Goal: Transaction & Acquisition: Book appointment/travel/reservation

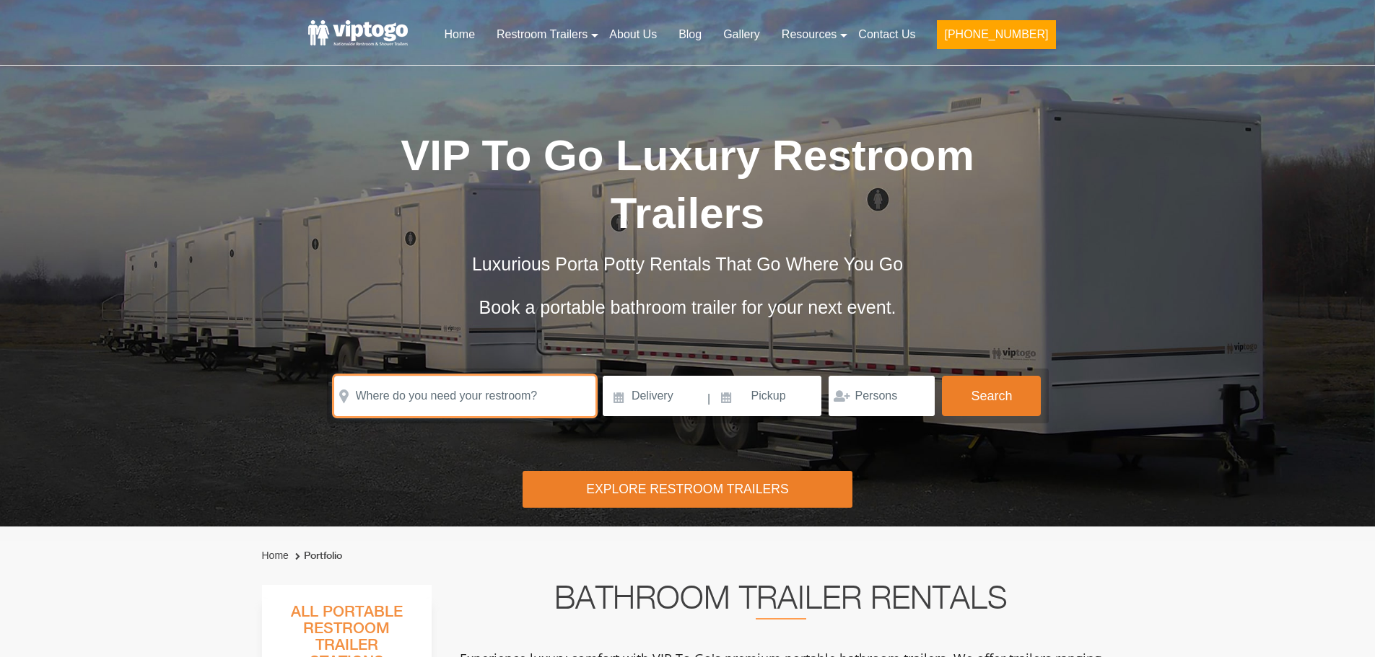
click at [470, 385] on input "text" at bounding box center [464, 396] width 261 height 40
click at [437, 407] on input "text" at bounding box center [464, 396] width 261 height 40
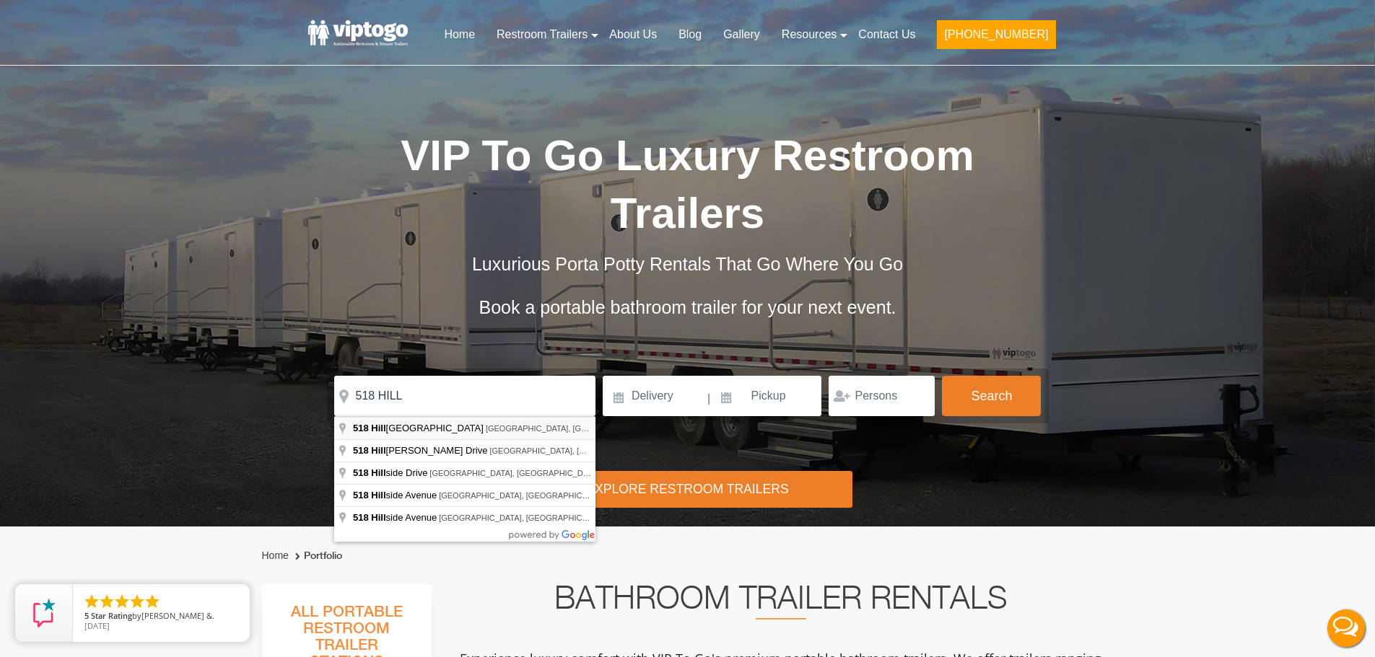
type input "[STREET_ADDRESS]"
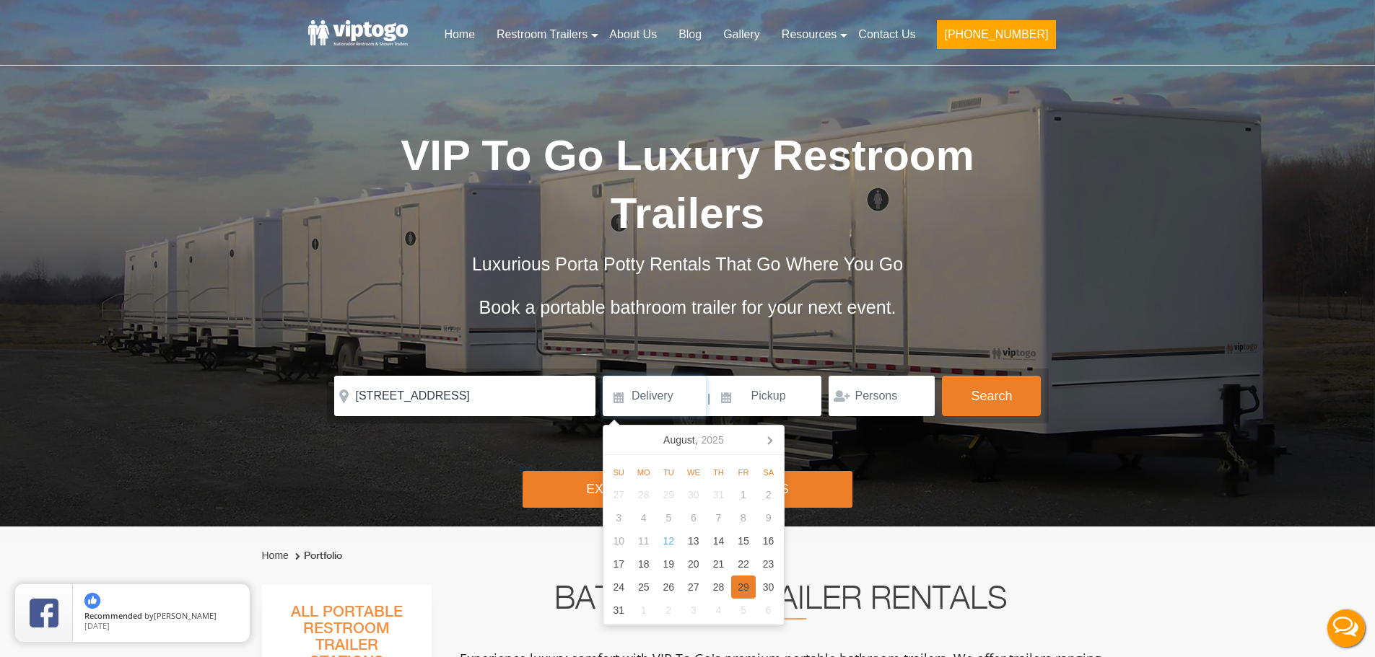
click at [751, 582] on div "29" at bounding box center [743, 587] width 25 height 23
type input "[DATE]"
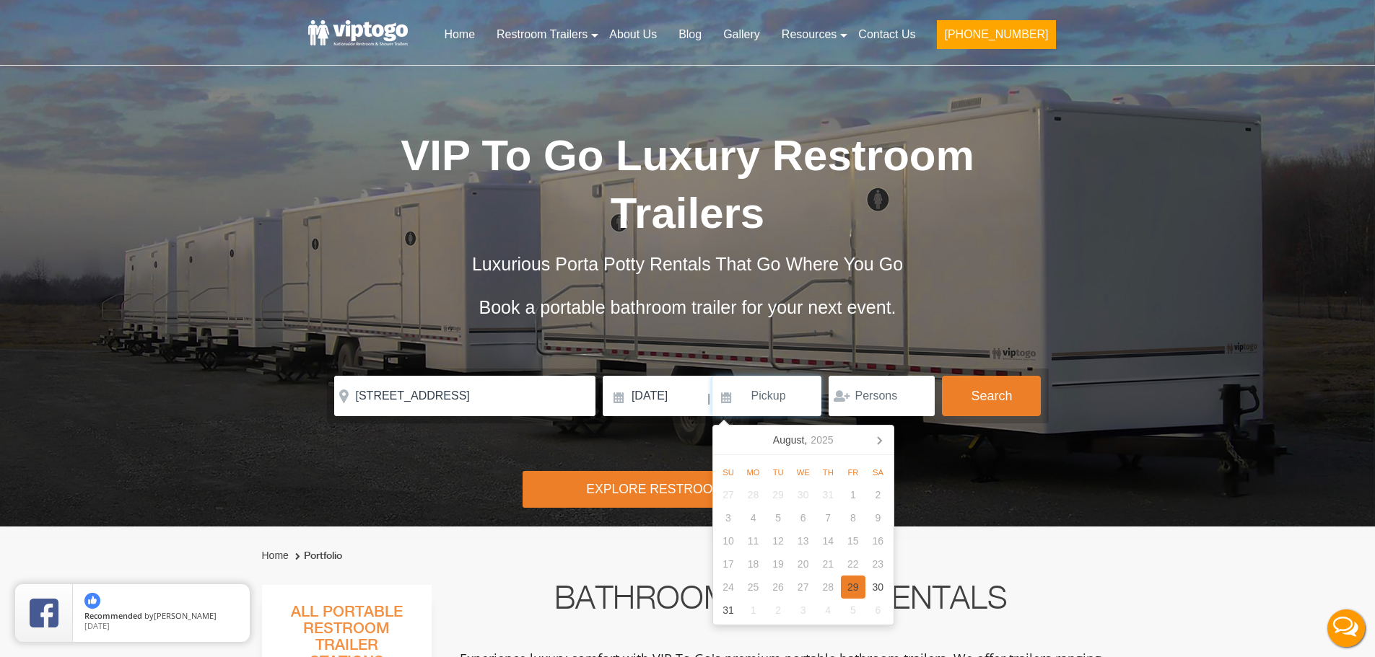
click at [849, 582] on div "29" at bounding box center [853, 587] width 25 height 23
click at [806, 406] on input "[DATE]" at bounding box center [767, 396] width 110 height 40
click at [879, 589] on div "30" at bounding box center [877, 587] width 25 height 23
type input "[DATE]"
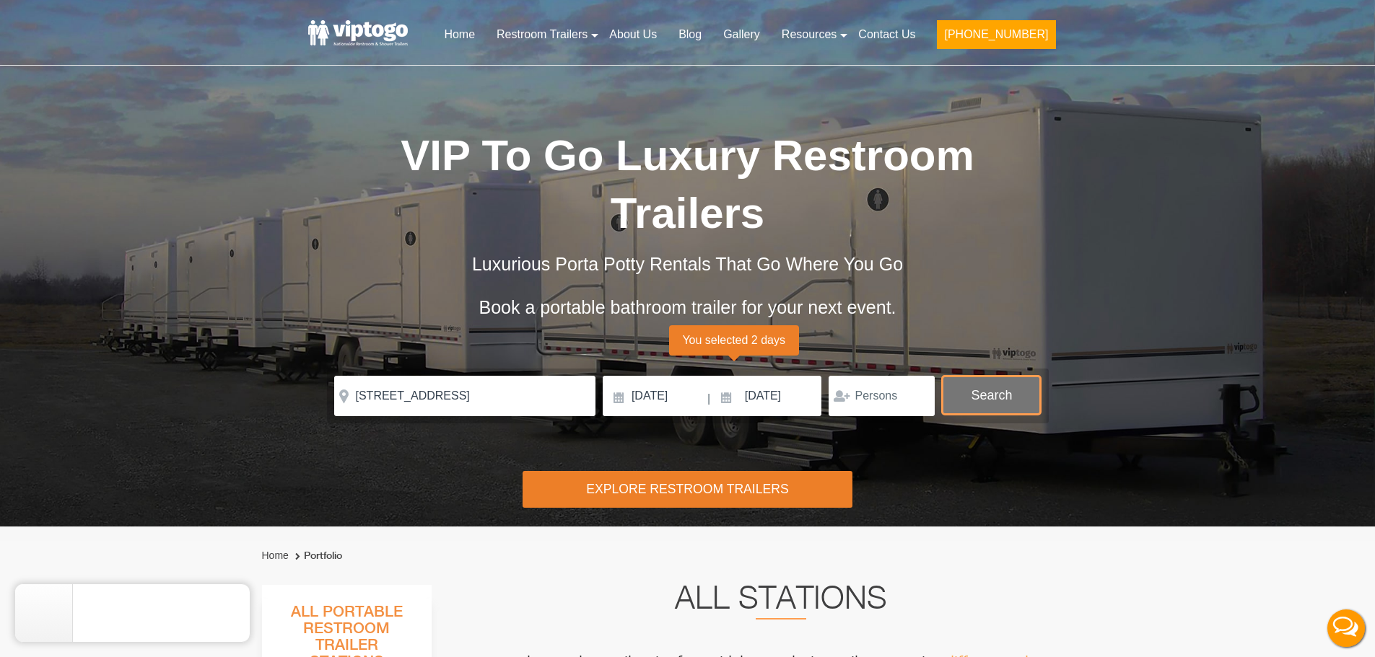
click at [946, 407] on button "Search" at bounding box center [991, 395] width 99 height 39
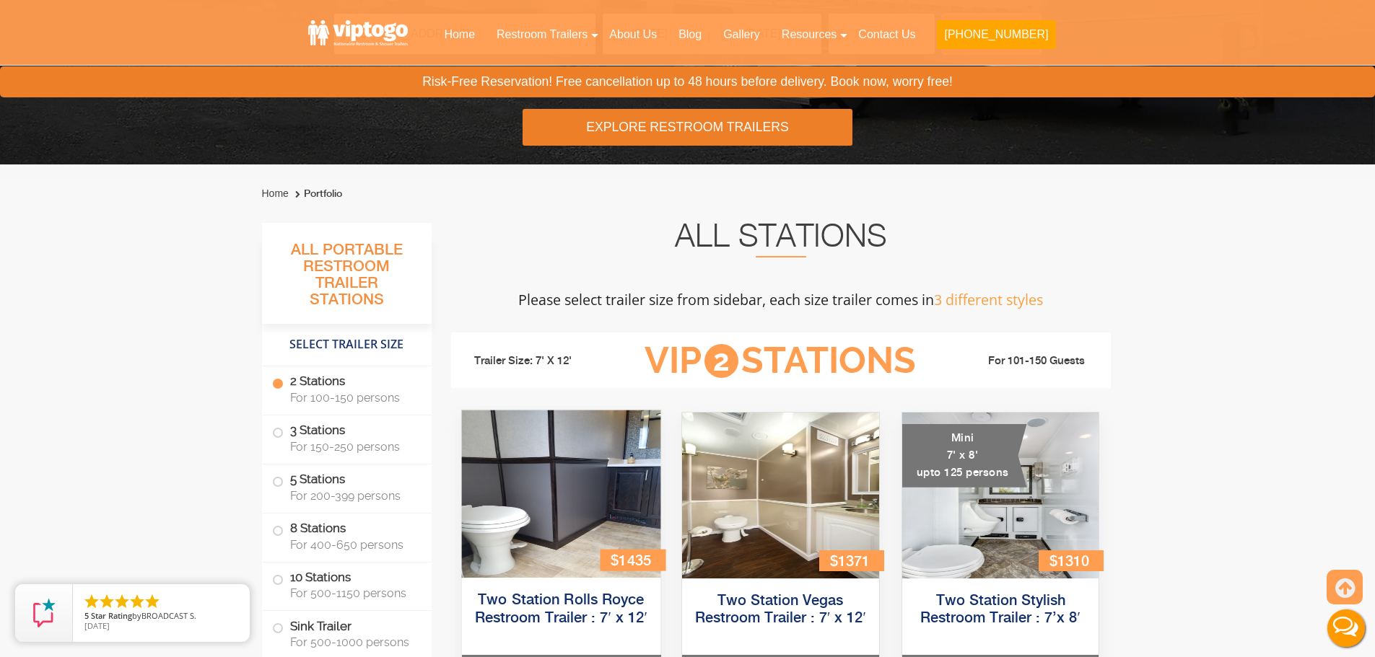
scroll to position [441, 0]
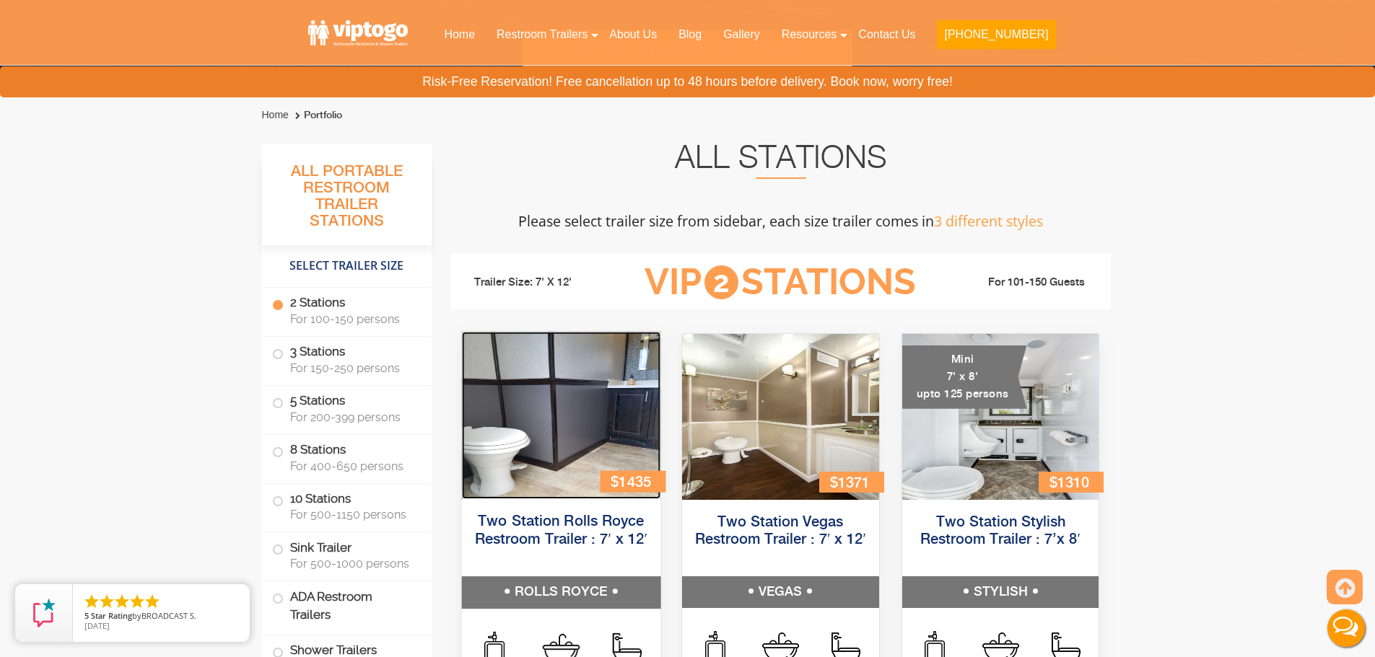
click at [570, 412] on img at bounding box center [560, 415] width 198 height 167
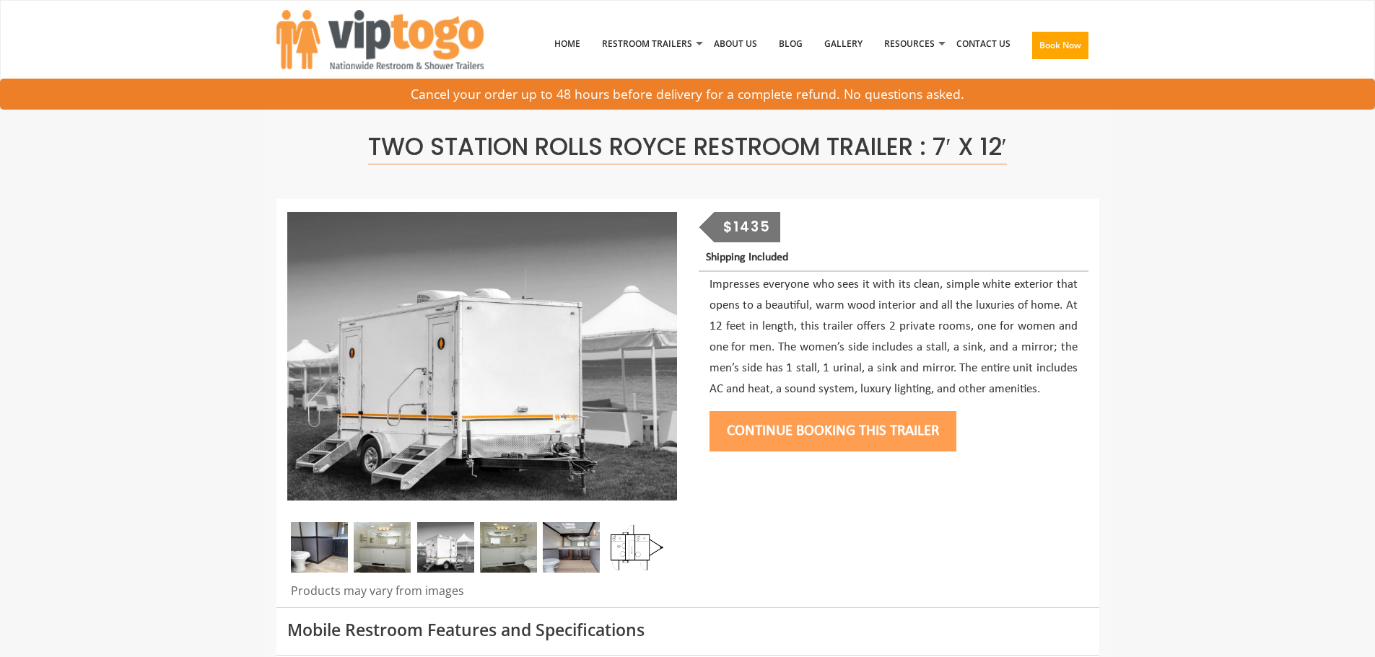
click at [858, 433] on button "Continue Booking this trailer" at bounding box center [832, 431] width 247 height 40
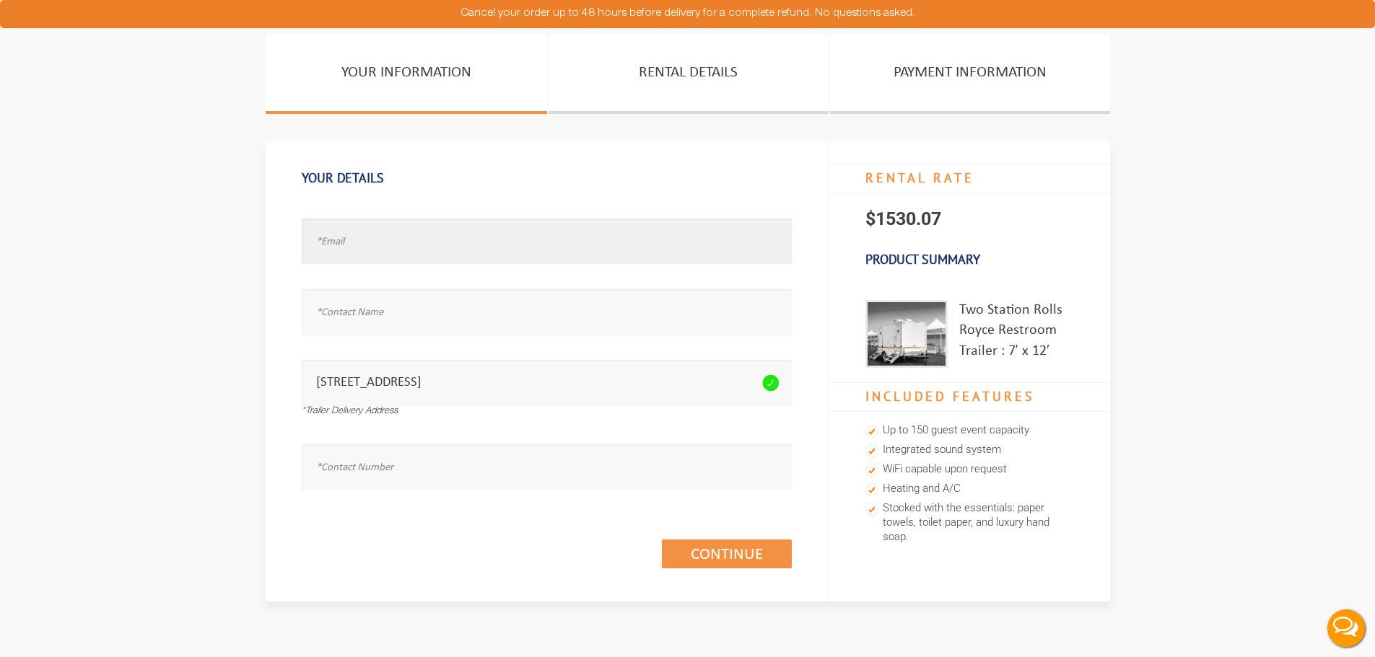
click at [512, 243] on input "text" at bounding box center [547, 241] width 490 height 45
type input "MICHELLEO@zGMAIL.COM"
type input "MICHELLE"
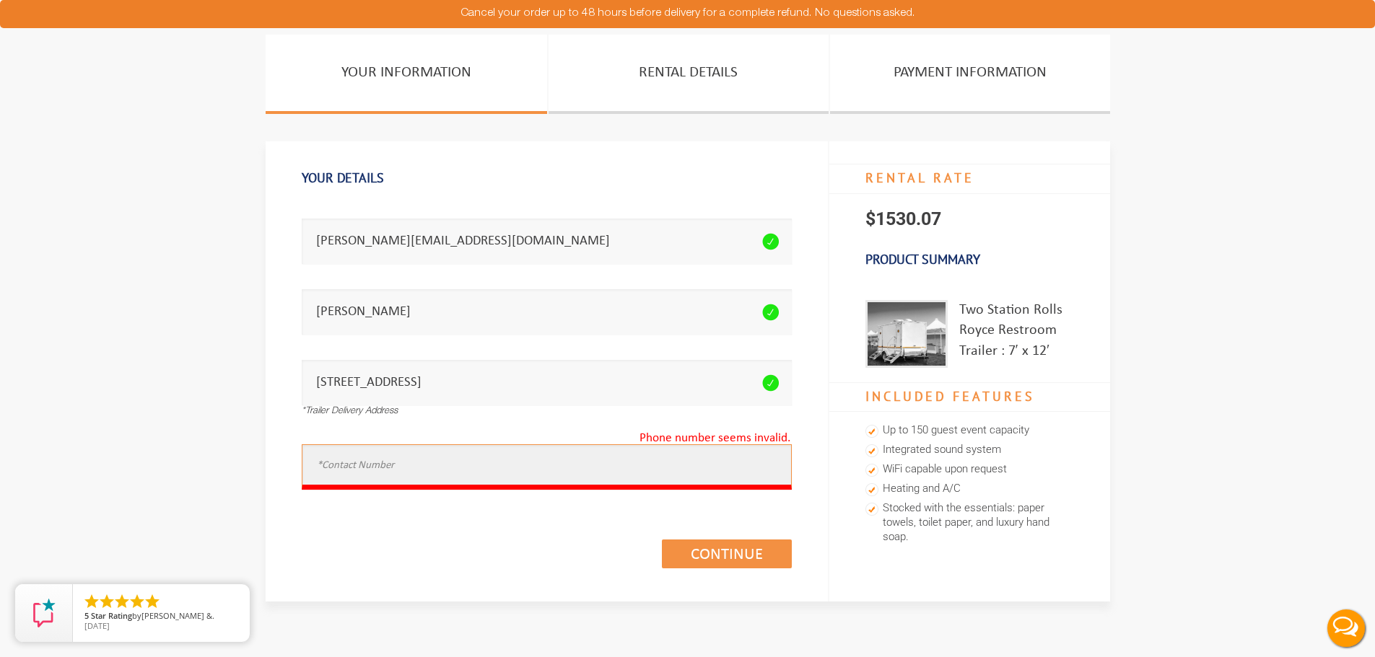
click at [466, 475] on input "text" at bounding box center [547, 466] width 490 height 45
type input "8453622300"
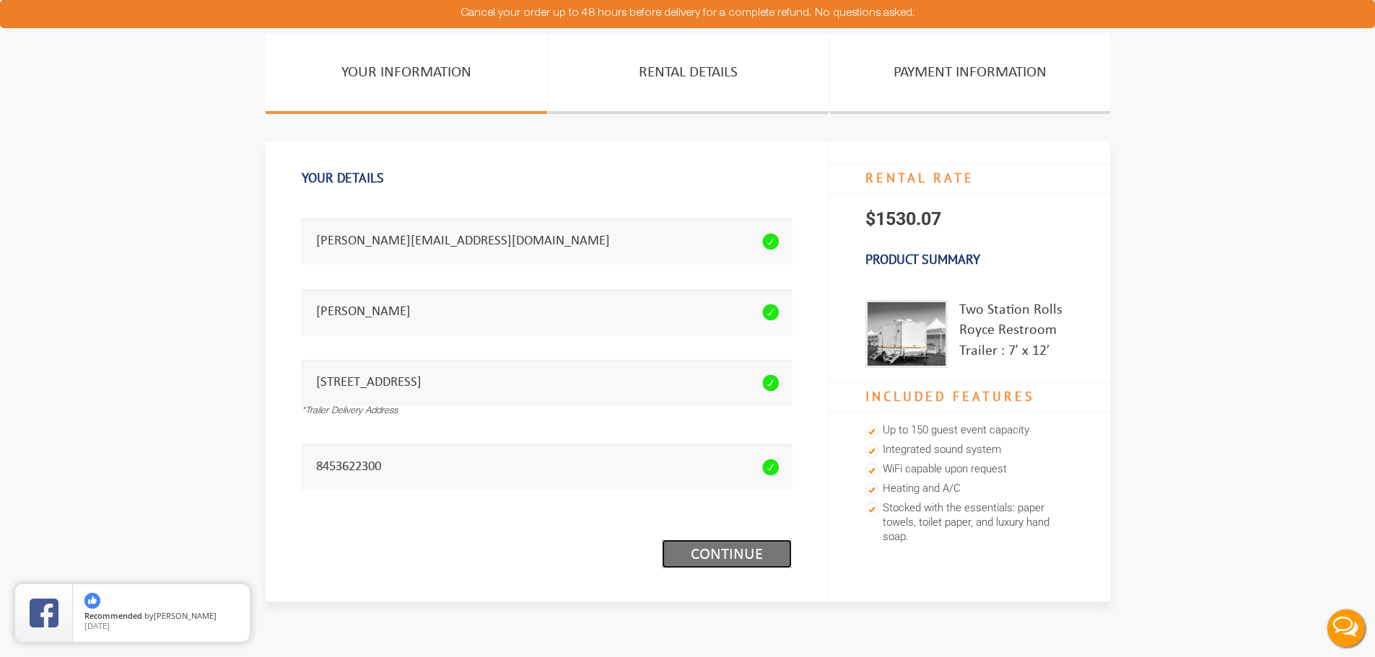
click at [757, 556] on link "Continue (1/3)" at bounding box center [727, 554] width 130 height 29
click at [739, 541] on div "Continue (1/3)" at bounding box center [547, 538] width 490 height 83
click at [736, 545] on link "Continue (1/3)" at bounding box center [727, 554] width 130 height 29
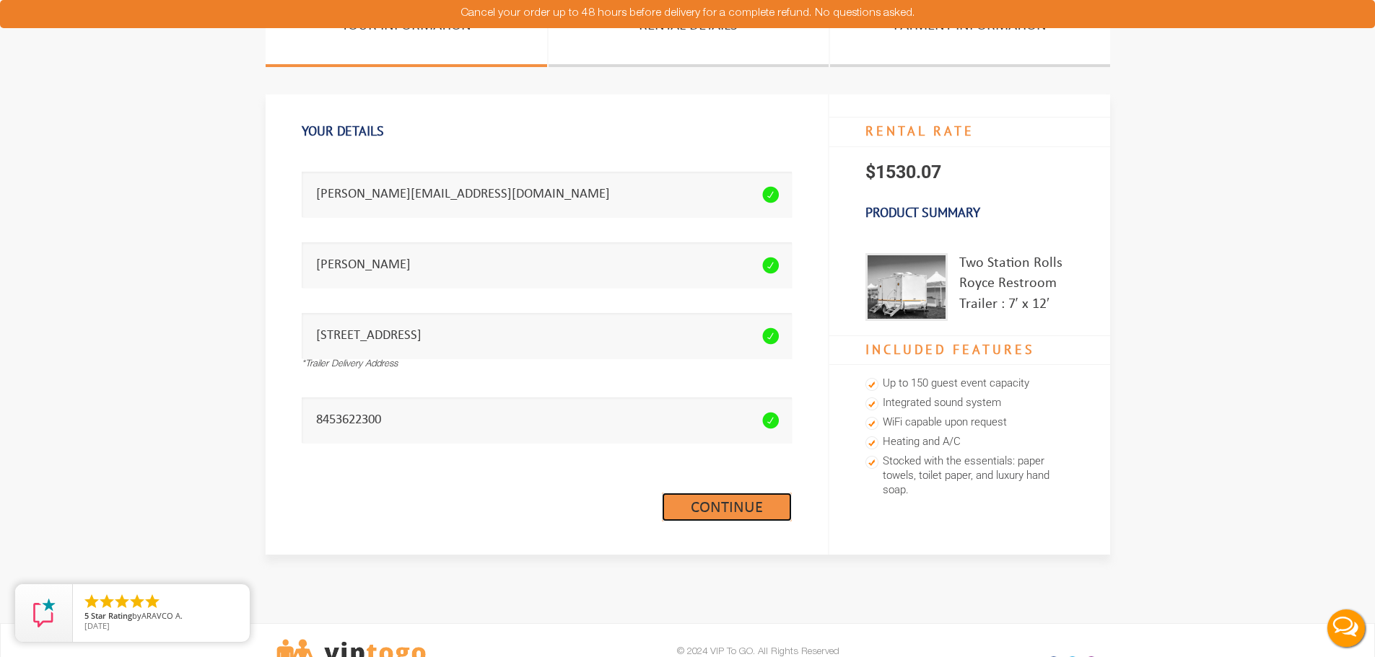
scroll to position [72, 0]
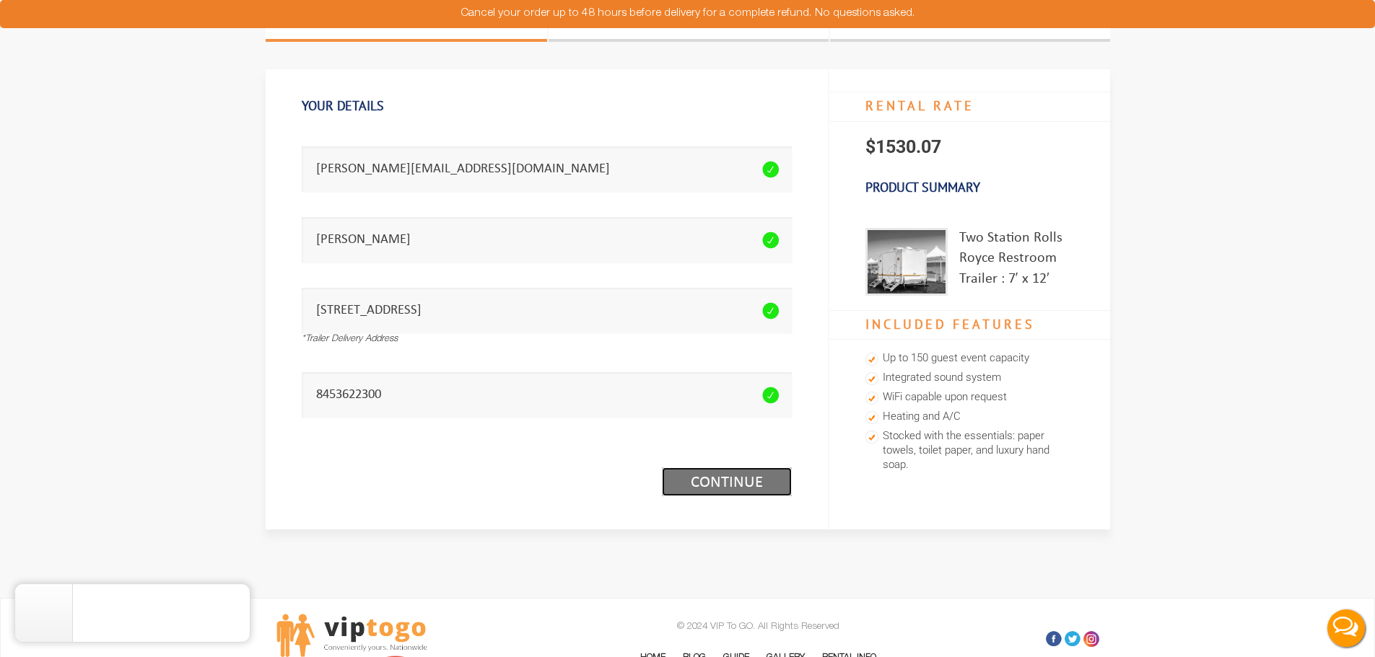
click at [750, 476] on link "Continue (1/3)" at bounding box center [727, 482] width 130 height 29
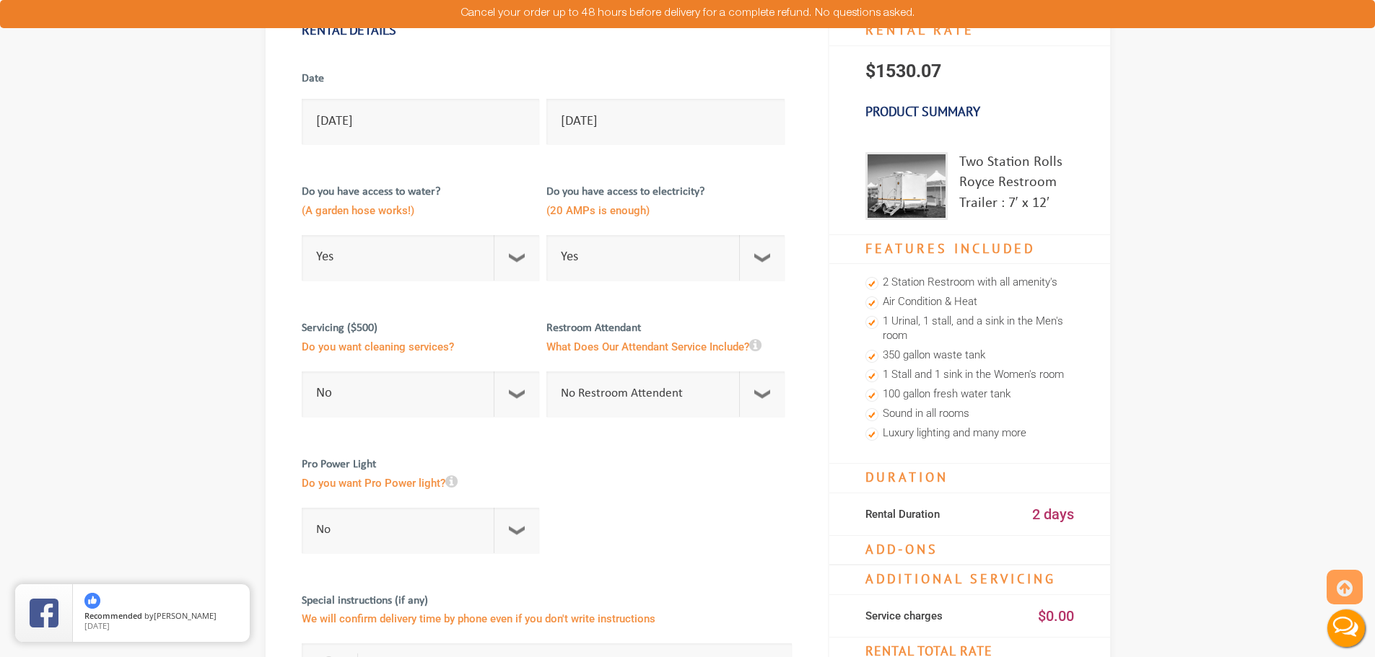
scroll to position [361, 0]
